Goal: Information Seeking & Learning: Learn about a topic

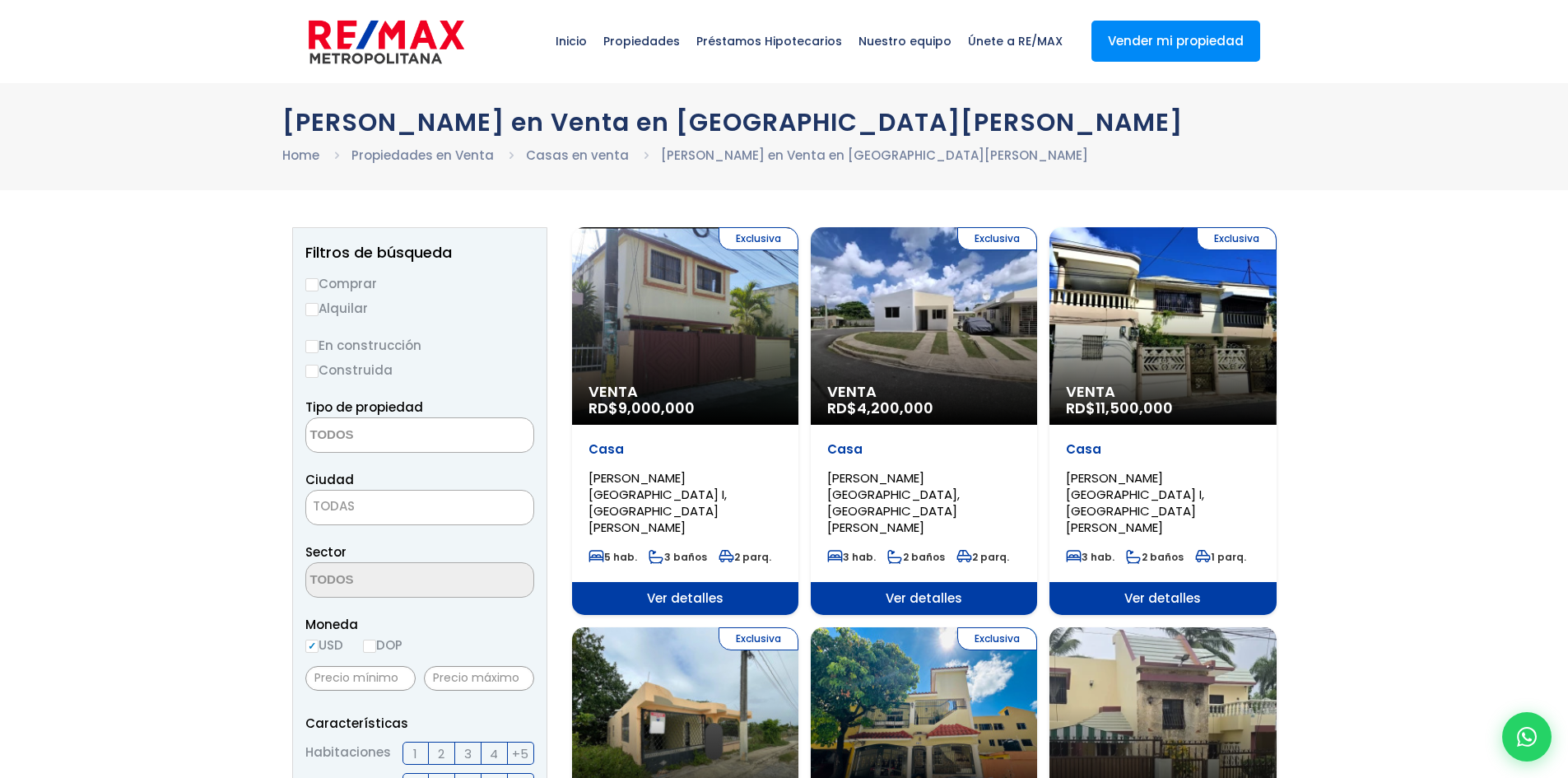
select select
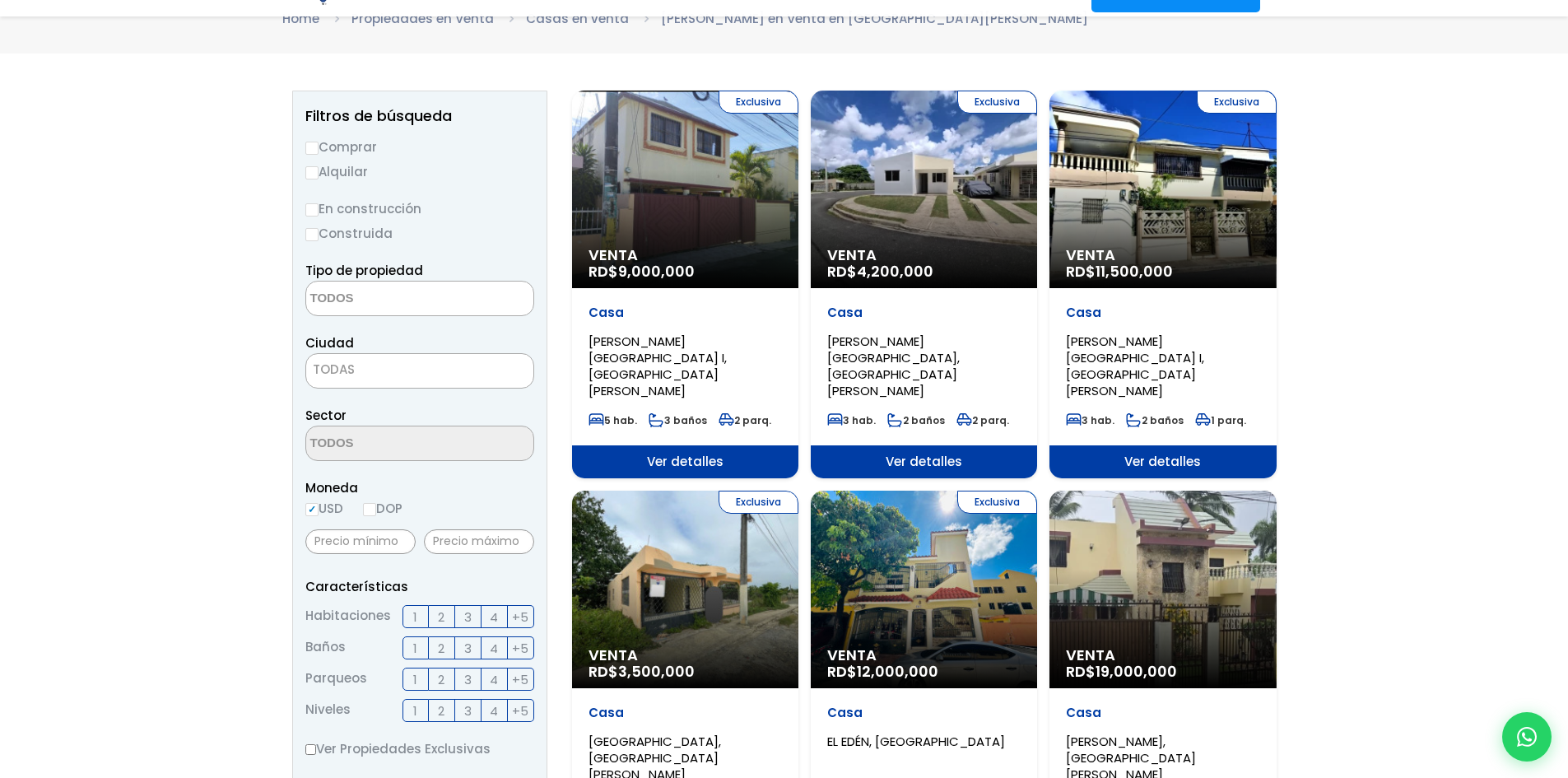
scroll to position [165, 0]
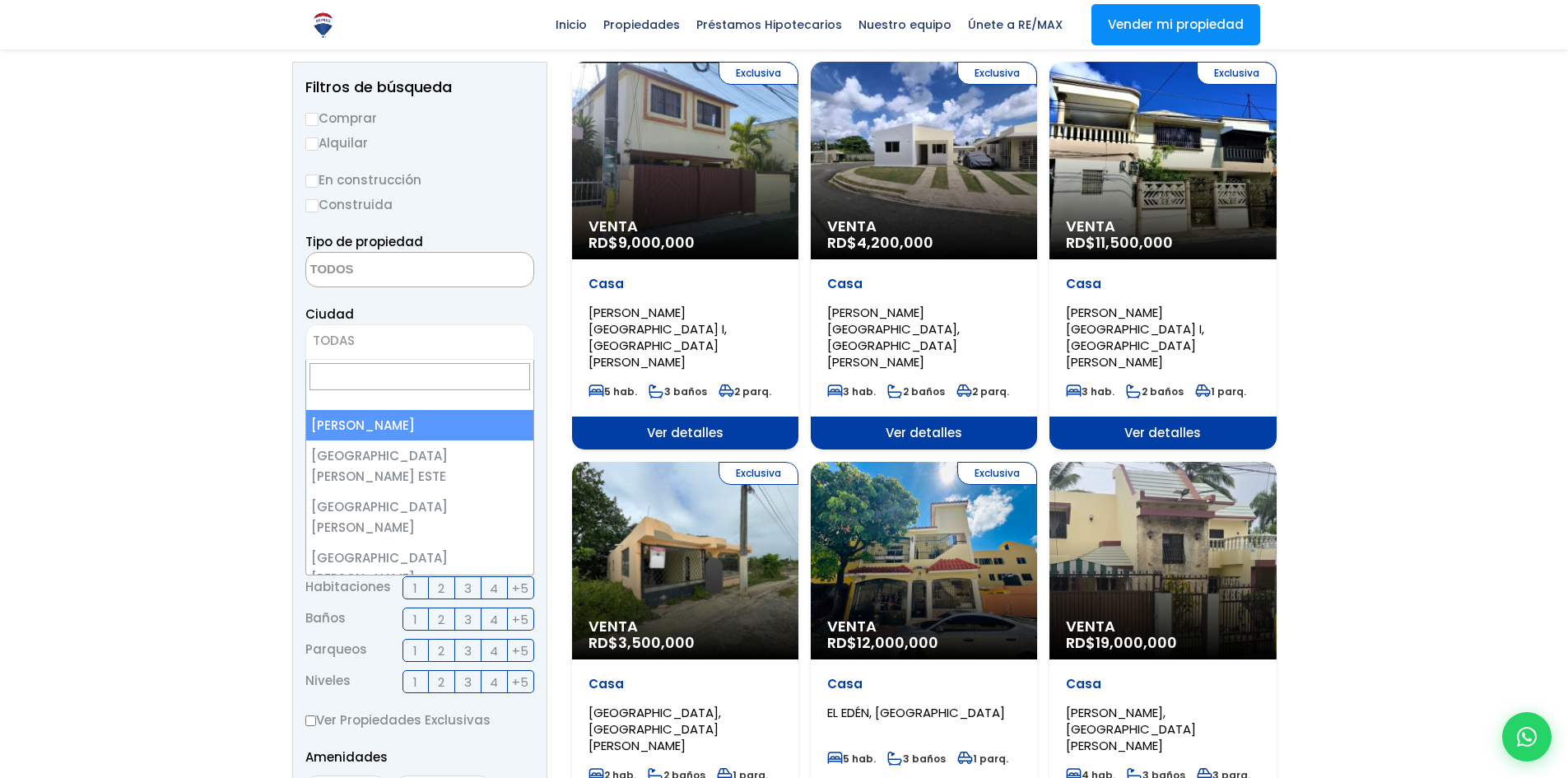
click at [372, 327] on span "TODAS" at bounding box center [420, 342] width 229 height 35
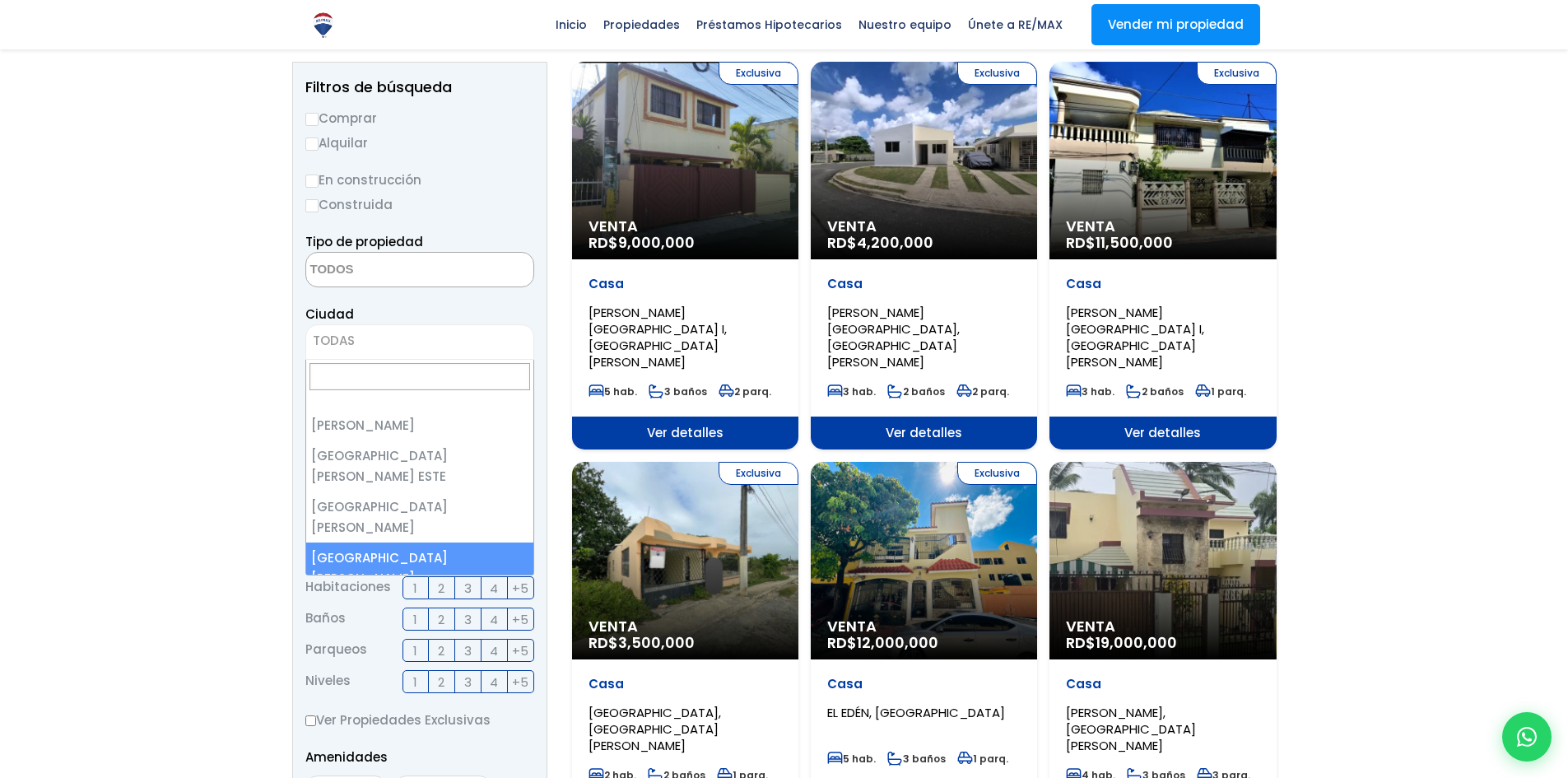
select select "150"
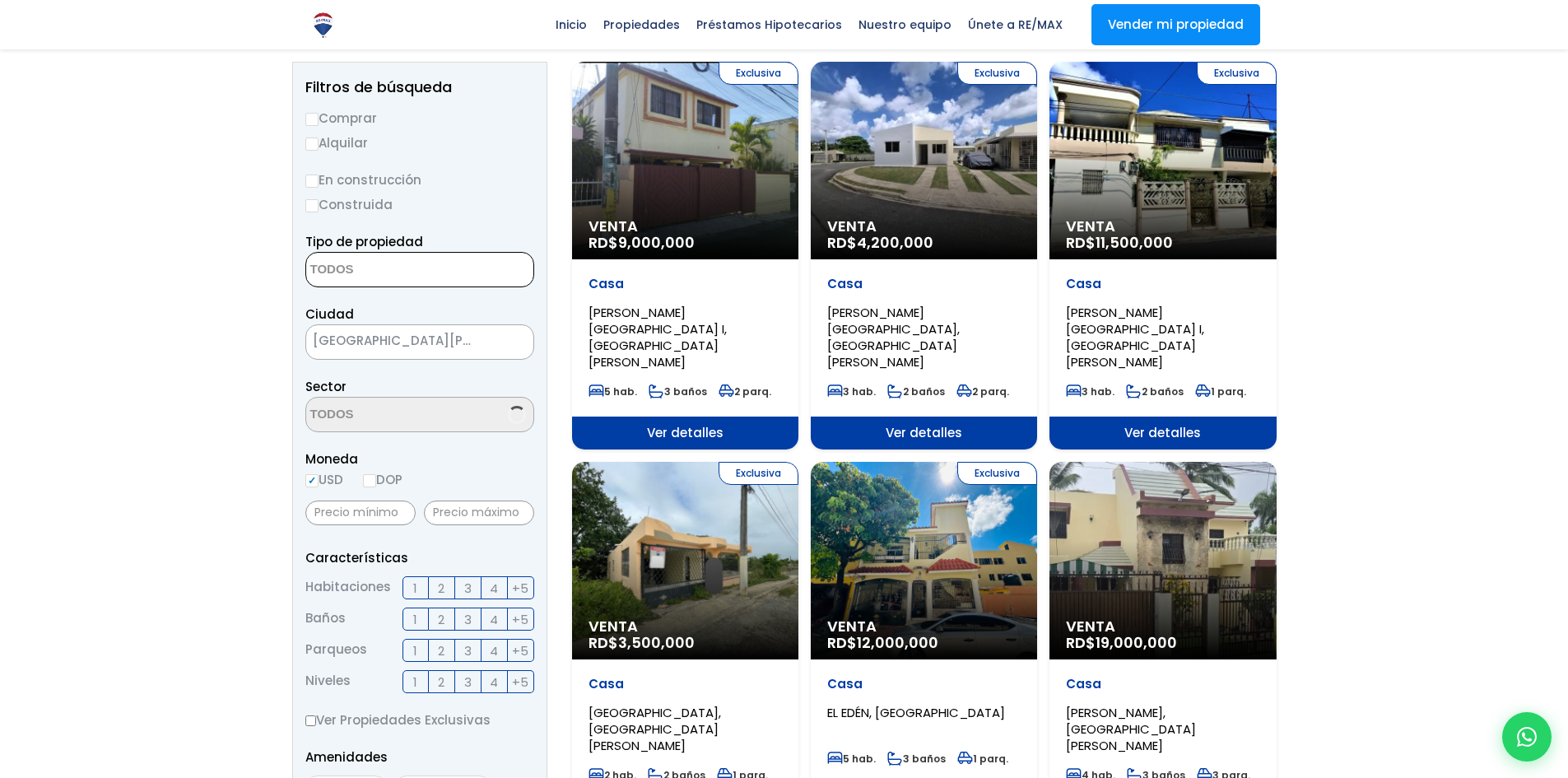
click at [388, 276] on textarea "Search" at bounding box center [386, 270] width 160 height 35
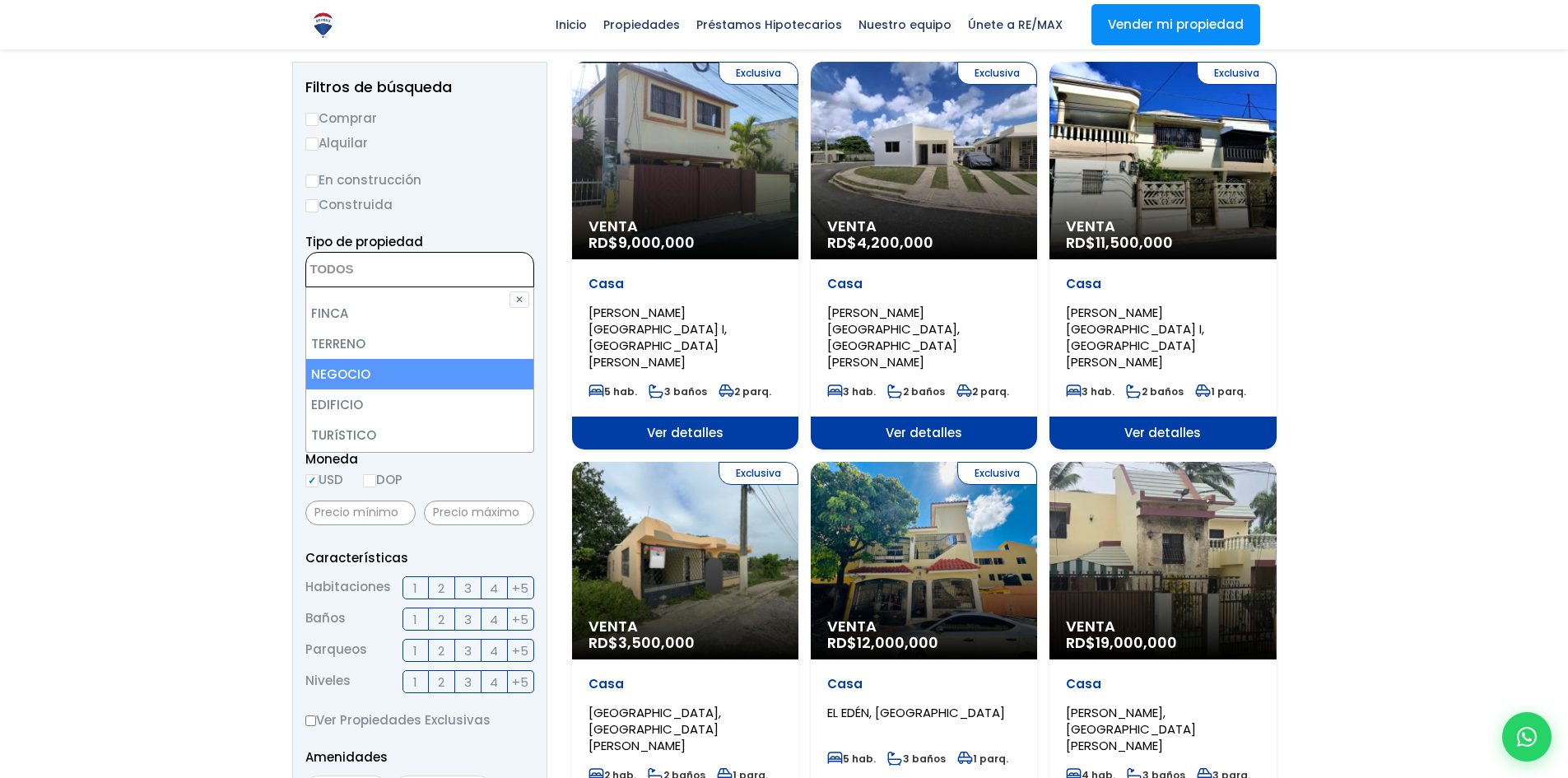
scroll to position [82, 0]
click at [361, 369] on li "TERRENO" at bounding box center [420, 373] width 227 height 31
select select "land"
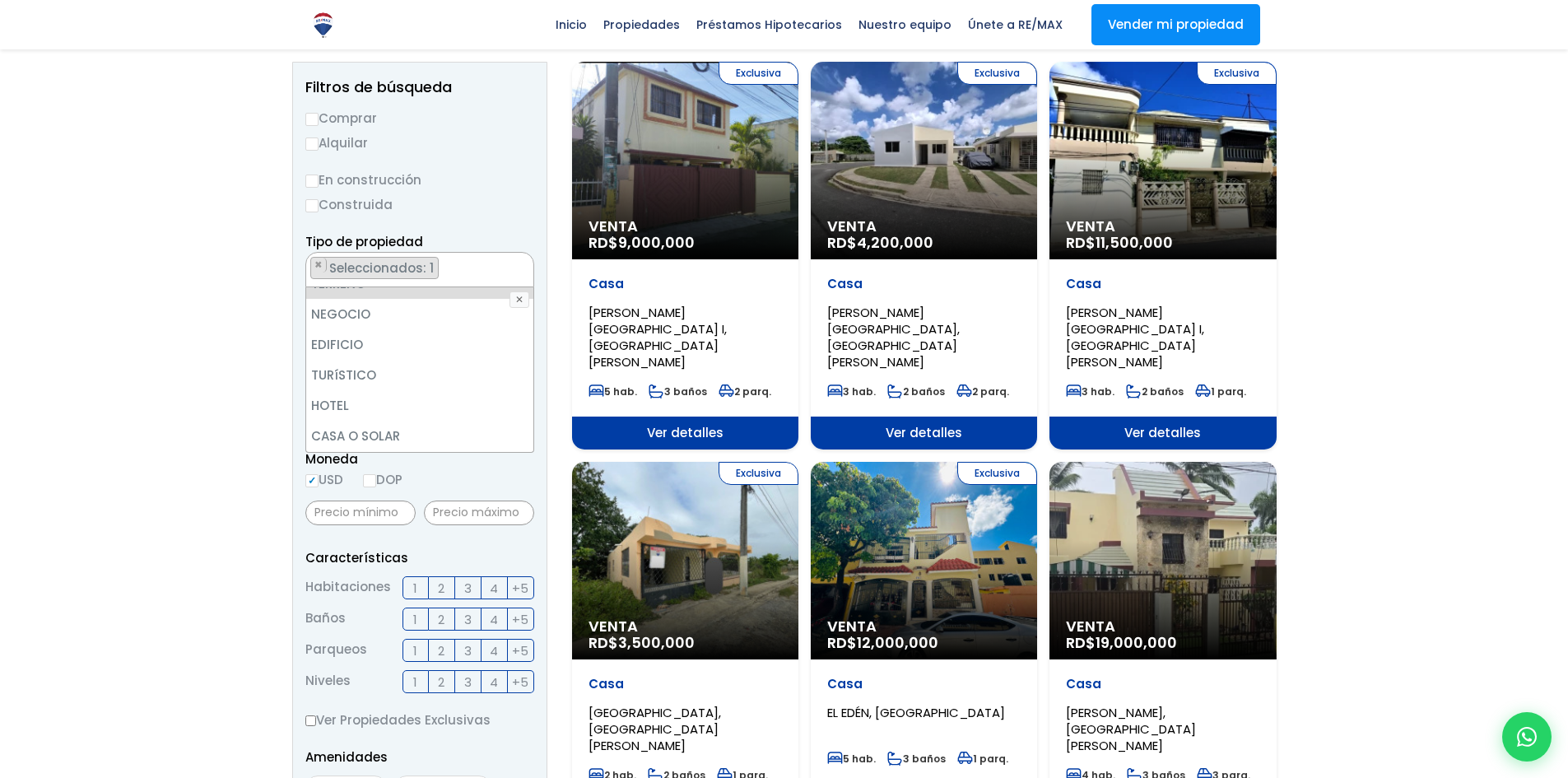
scroll to position [153, 0]
click at [515, 156] on form "Comprar Alquilar En construcción Construida Tipo de propiedad APARTAMENTO CASA …" at bounding box center [420, 636] width 229 height 1058
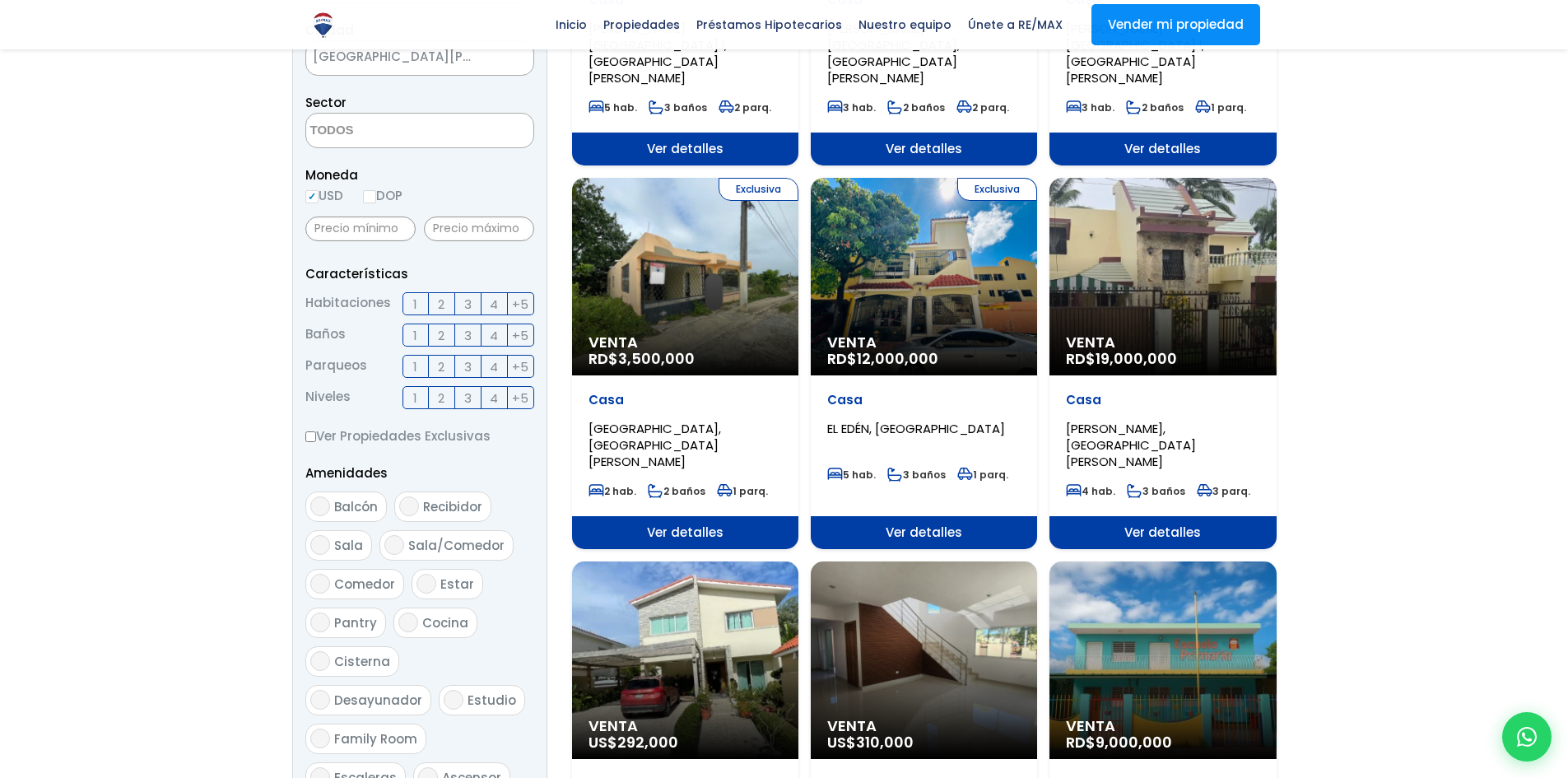
scroll to position [823, 0]
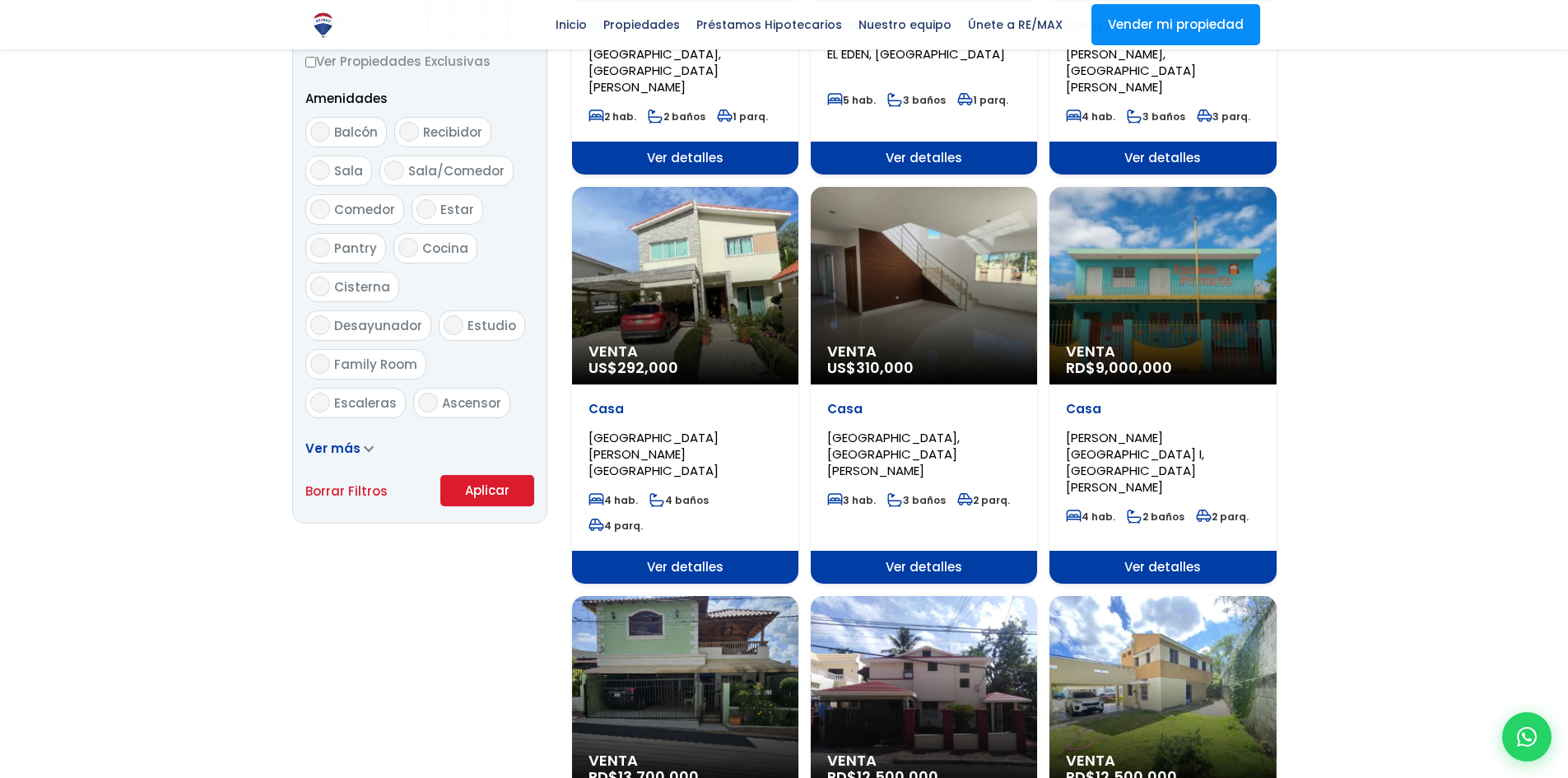
click at [493, 488] on button "Aplicar" at bounding box center [487, 490] width 94 height 32
click at [502, 492] on button "Aplicar" at bounding box center [487, 490] width 94 height 32
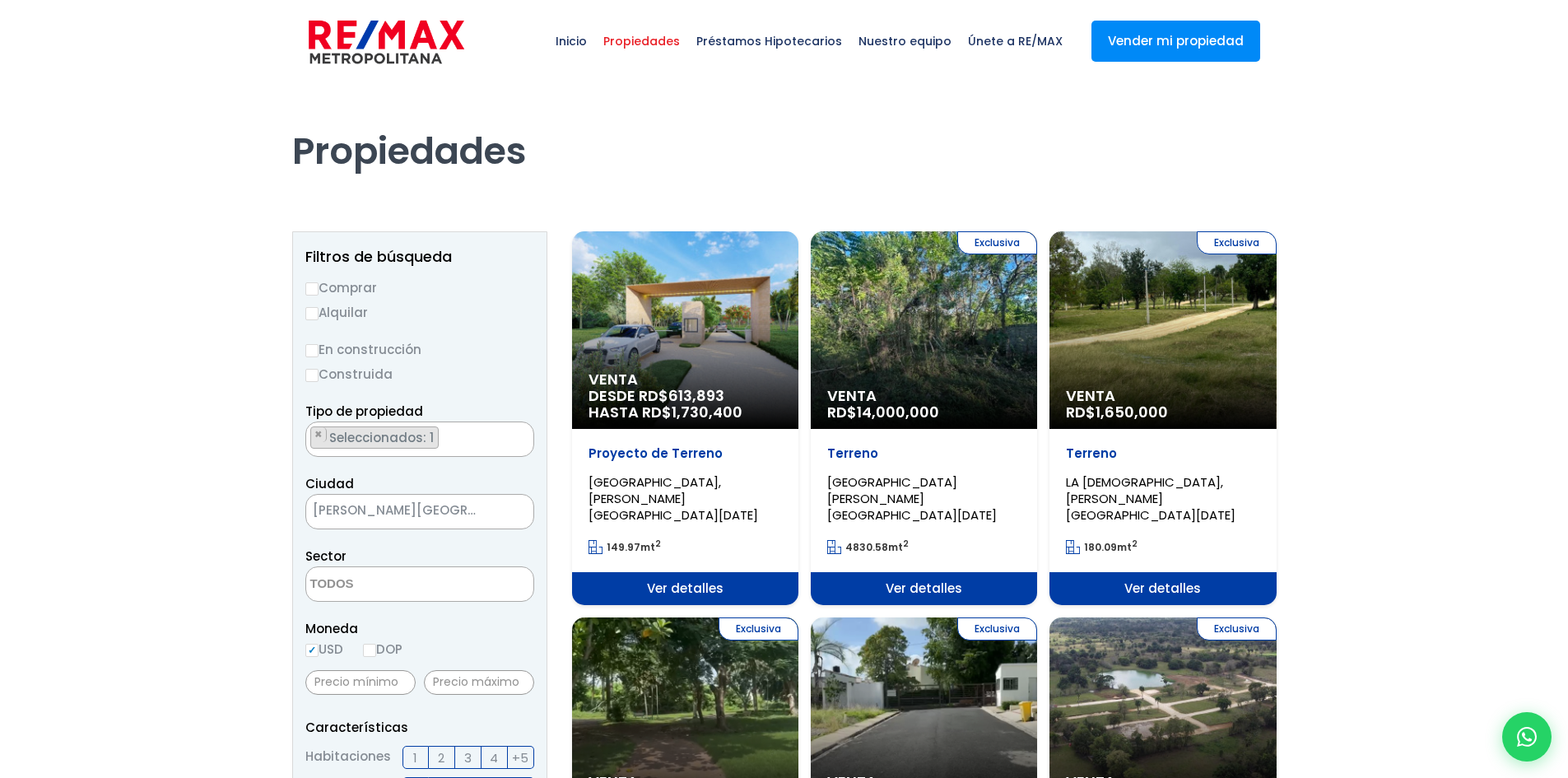
scroll to position [81, 0]
